Goal: Navigation & Orientation: Go to known website

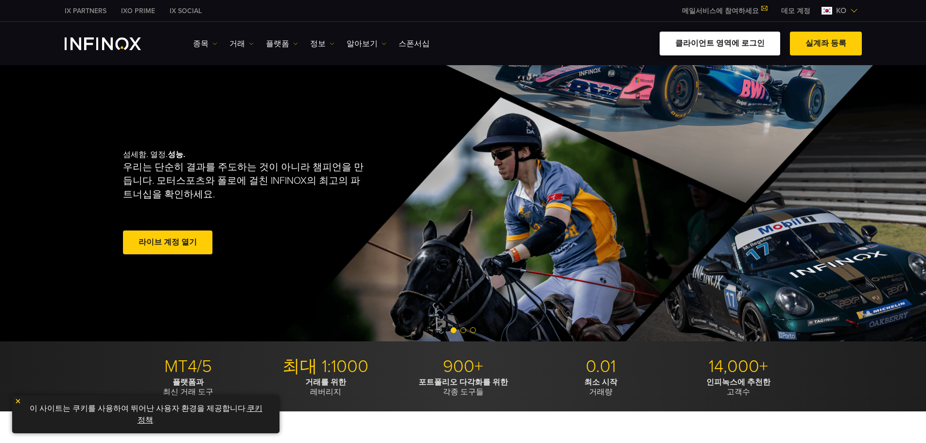
click at [745, 44] on link "클라이언트 영역에 로그인" at bounding box center [720, 44] width 121 height 24
click at [736, 43] on link "클라이언트 영역에 로그인" at bounding box center [720, 44] width 121 height 24
